Goal: Information Seeking & Learning: Learn about a topic

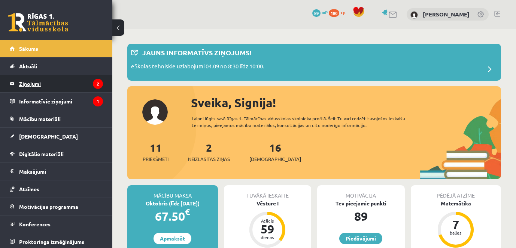
click at [79, 83] on legend "Ziņojumi 2" at bounding box center [61, 83] width 84 height 17
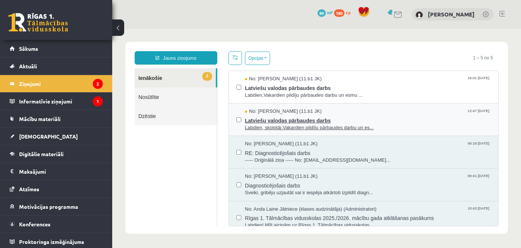
click at [347, 117] on span "Latviešu valodas pārbaudes darbs" at bounding box center [368, 119] width 246 height 9
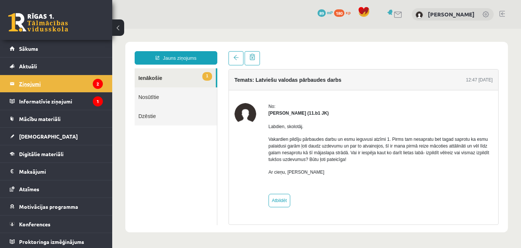
click at [74, 84] on legend "Ziņojumi 2" at bounding box center [61, 83] width 84 height 17
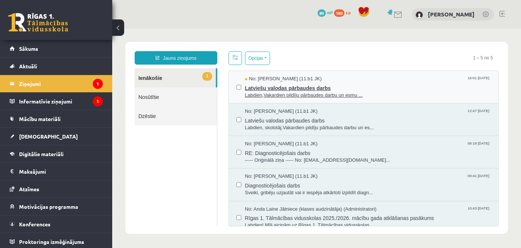
click at [354, 88] on span "Latviešu valodas pārbaudes darbs" at bounding box center [368, 87] width 246 height 9
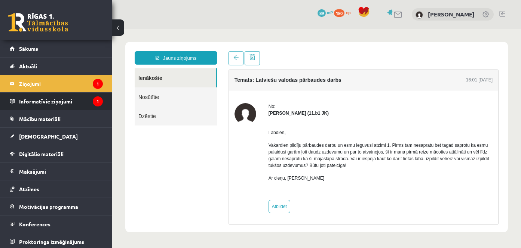
click at [74, 104] on legend "Informatīvie ziņojumi 1" at bounding box center [61, 101] width 84 height 17
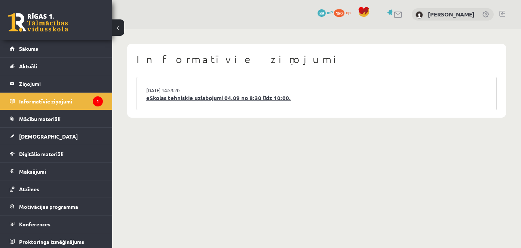
click at [213, 99] on link "eSkolas tehniskie uzlabojumi 04.09 no 8:30 līdz 10:00." at bounding box center [316, 98] width 341 height 9
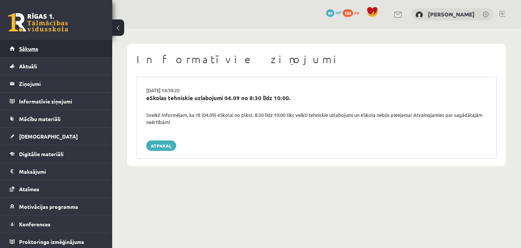
click at [30, 53] on link "Sākums" at bounding box center [56, 48] width 93 height 17
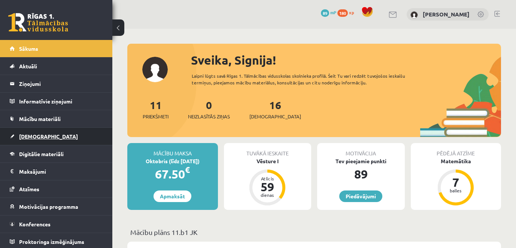
click at [40, 134] on link "[DEMOGRAPHIC_DATA]" at bounding box center [56, 136] width 93 height 17
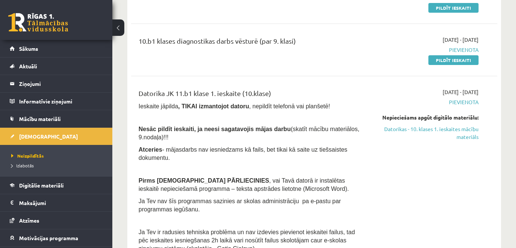
scroll to position [599, 0]
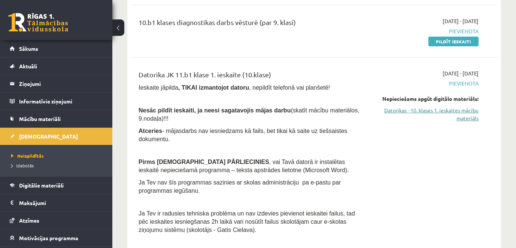
click at [409, 111] on link "Datorikas - 10. klases 1. ieskaites mācību materiāls" at bounding box center [425, 115] width 106 height 16
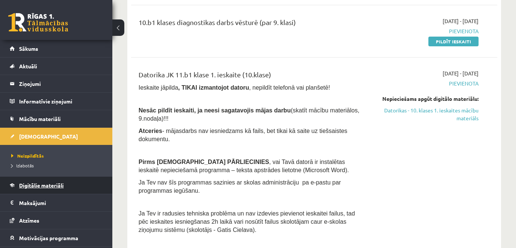
click at [29, 184] on span "Digitālie materiāli" at bounding box center [41, 185] width 45 height 7
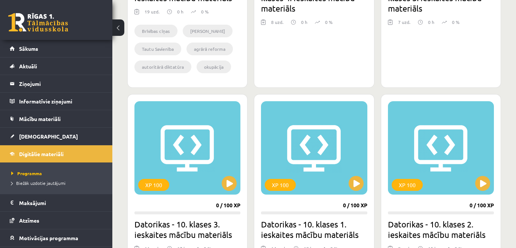
scroll to position [711, 0]
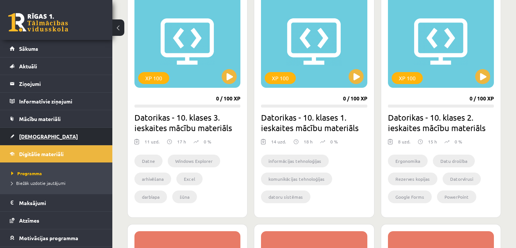
click at [34, 137] on span "[DEMOGRAPHIC_DATA]" at bounding box center [48, 136] width 59 height 7
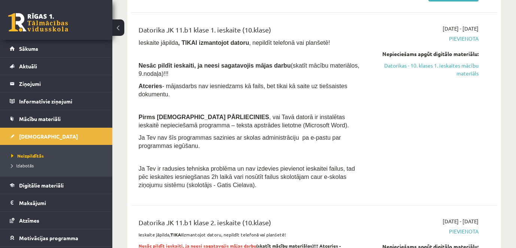
scroll to position [636, 0]
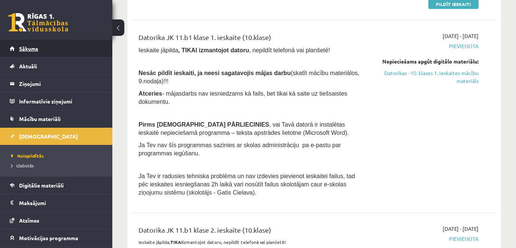
click at [54, 49] on link "Sākums" at bounding box center [56, 48] width 93 height 17
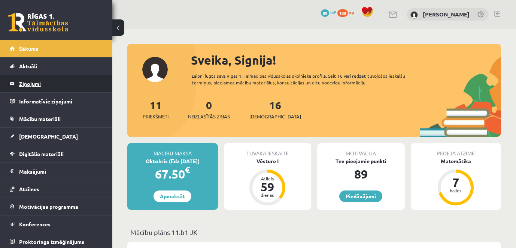
click at [52, 83] on legend "Ziņojumi 0" at bounding box center [61, 83] width 84 height 17
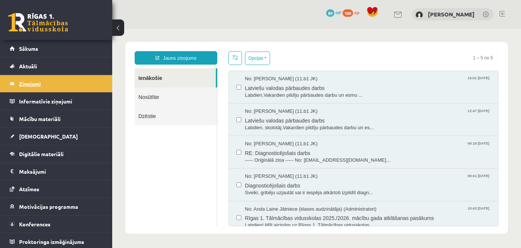
drag, startPoint x: 35, startPoint y: 85, endPoint x: 131, endPoint y: 10, distance: 121.3
click at [35, 85] on legend "Ziņojumi 0" at bounding box center [61, 83] width 84 height 17
